Goal: Find contact information: Find contact information

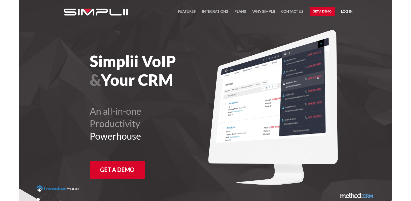
click at [154, 75] on h1 "Simplii VoIP & Your CRM" at bounding box center [162, 70] width 145 height 37
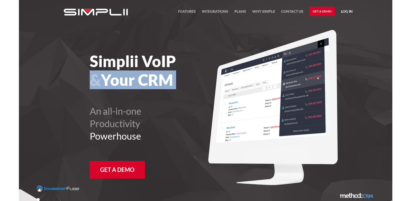
click at [154, 75] on h1 "Simplii VoIP & Your CRM" at bounding box center [162, 70] width 145 height 37
click at [300, 12] on link "Contact US" at bounding box center [292, 12] width 22 height 9
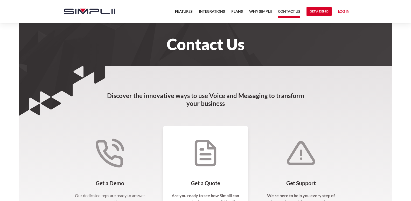
click at [173, 158] on div "Get a Quote Are you ready to see how Simplii can save your business money? We o…" at bounding box center [205, 195] width 84 height 138
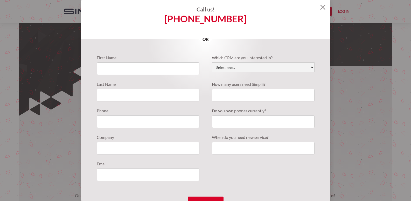
drag, startPoint x: 176, startPoint y: 147, endPoint x: 282, endPoint y: 29, distance: 159.1
click at [282, 29] on div "Call us! [PHONE_NUMBER] or" at bounding box center [205, 19] width 249 height 39
